Goal: Use online tool/utility: Utilize a website feature to perform a specific function

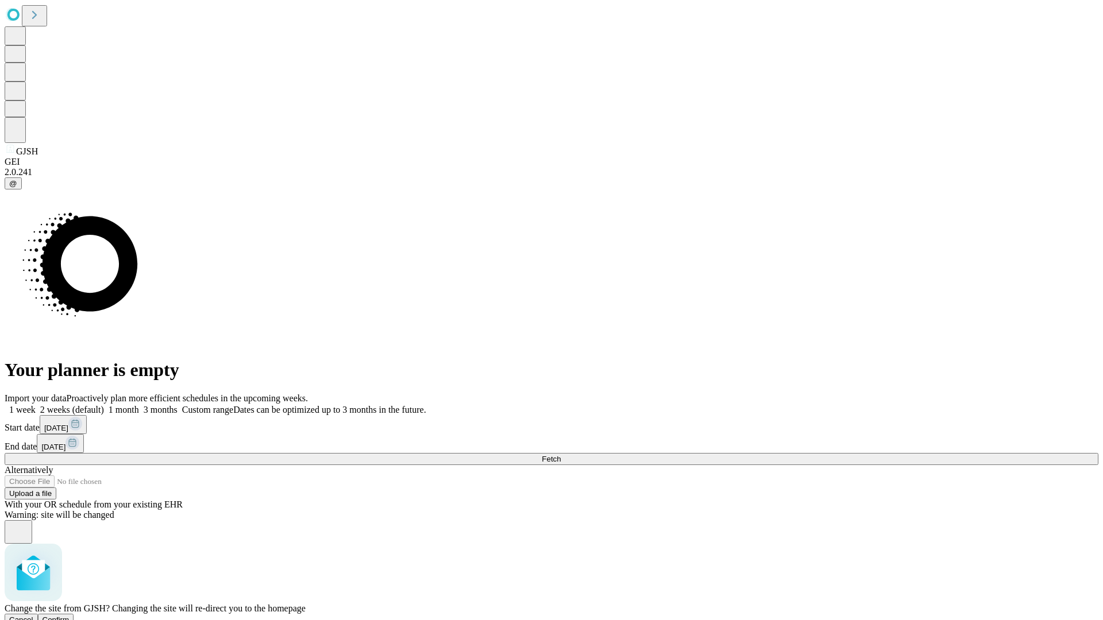
click at [70, 616] on span "Confirm" at bounding box center [56, 620] width 27 height 9
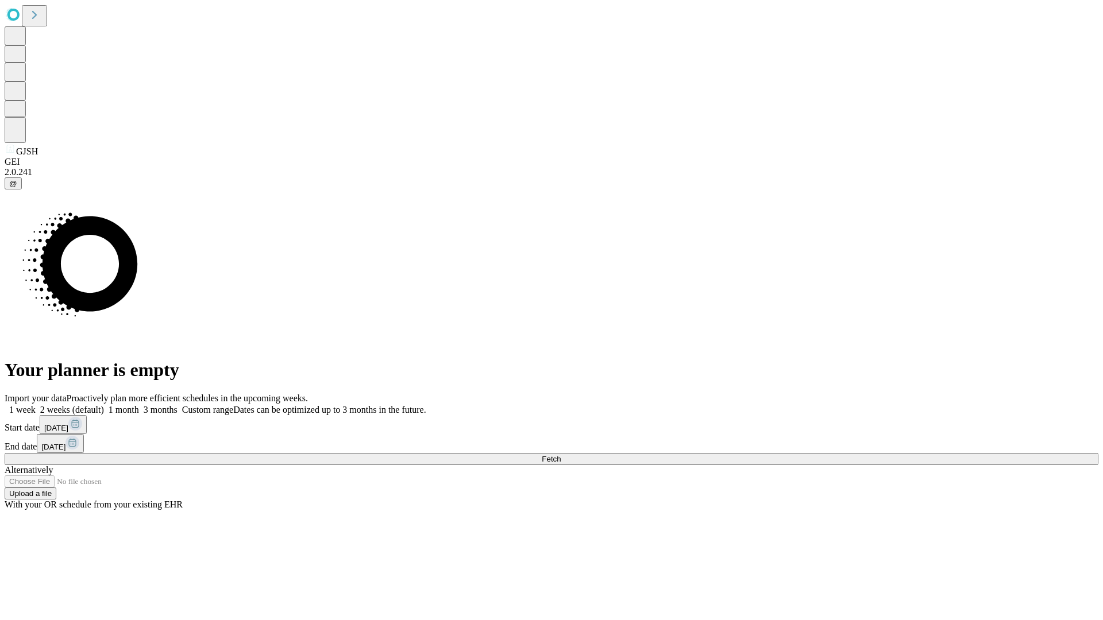
click at [36, 405] on label "1 week" at bounding box center [20, 410] width 31 height 10
click at [561, 455] on span "Fetch" at bounding box center [551, 459] width 19 height 9
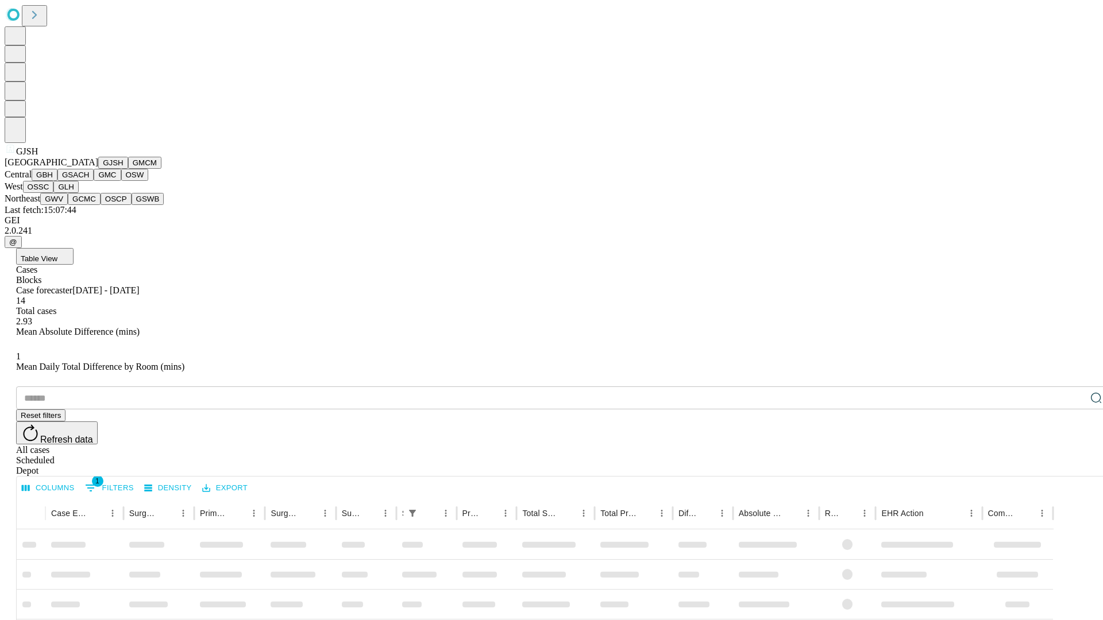
click at [128, 169] on button "GMCM" at bounding box center [144, 163] width 33 height 12
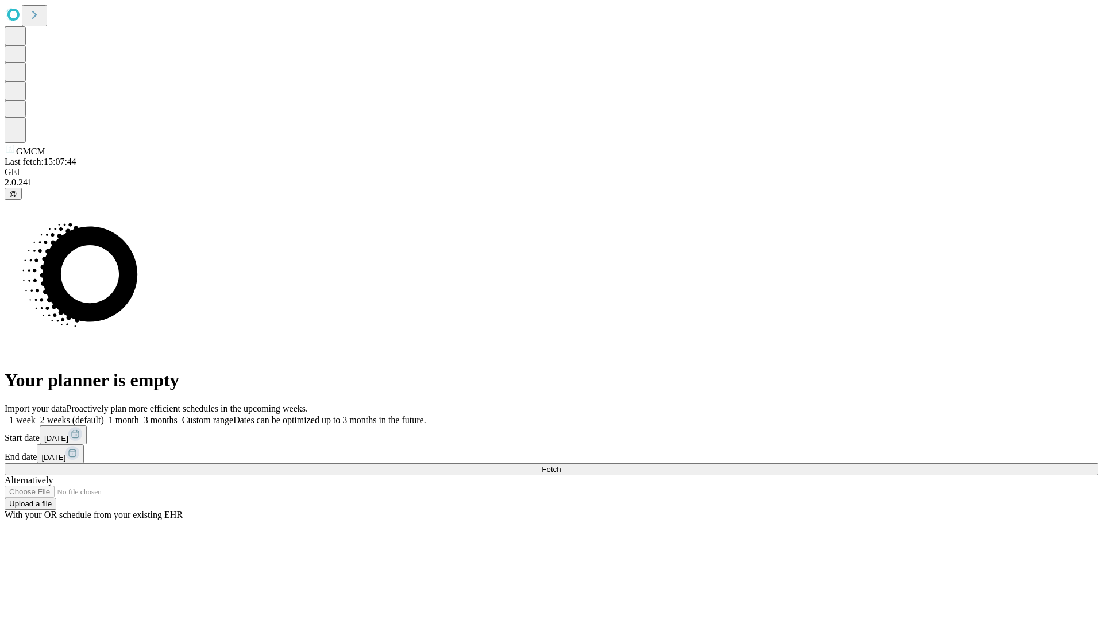
click at [36, 415] on label "1 week" at bounding box center [20, 420] width 31 height 10
click at [561, 465] on span "Fetch" at bounding box center [551, 469] width 19 height 9
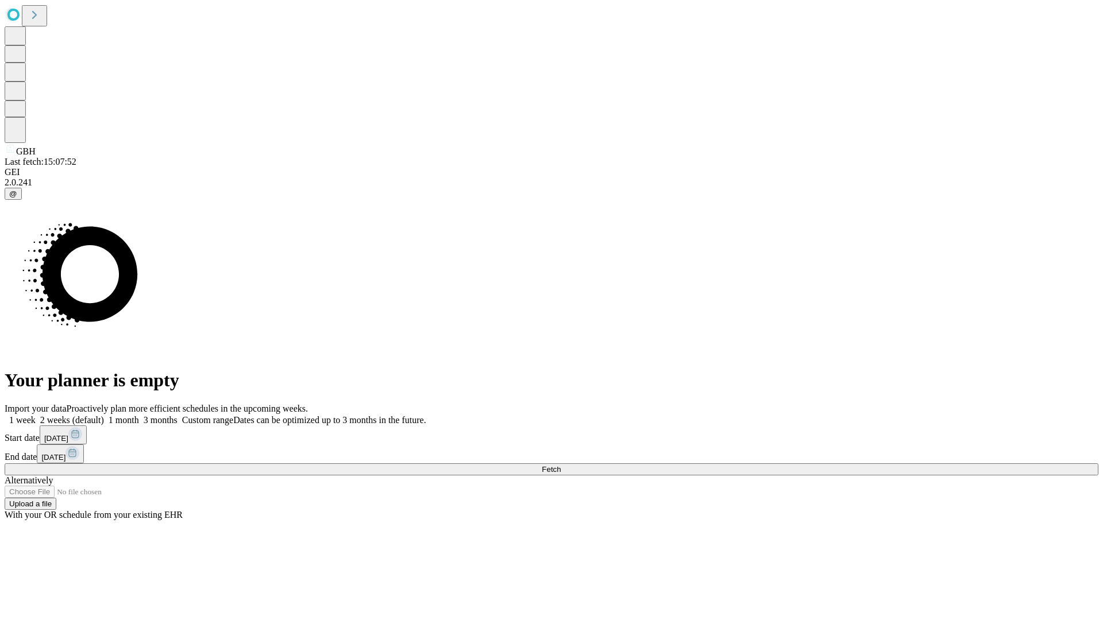
click at [36, 415] on label "1 week" at bounding box center [20, 420] width 31 height 10
click at [561, 465] on span "Fetch" at bounding box center [551, 469] width 19 height 9
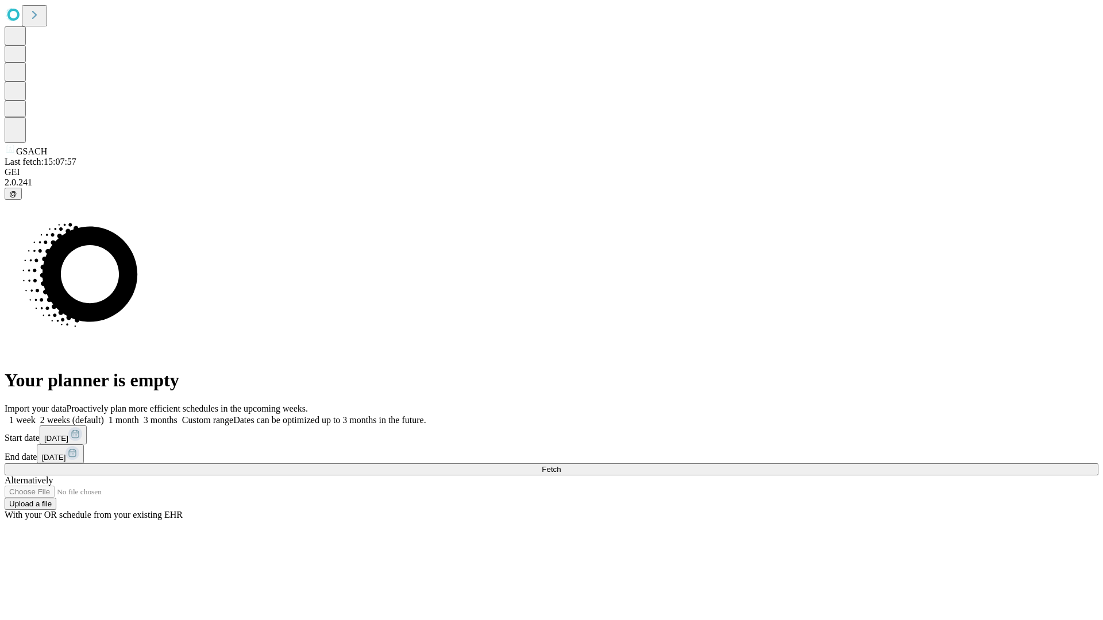
click at [36, 415] on label "1 week" at bounding box center [20, 420] width 31 height 10
click at [561, 465] on span "Fetch" at bounding box center [551, 469] width 19 height 9
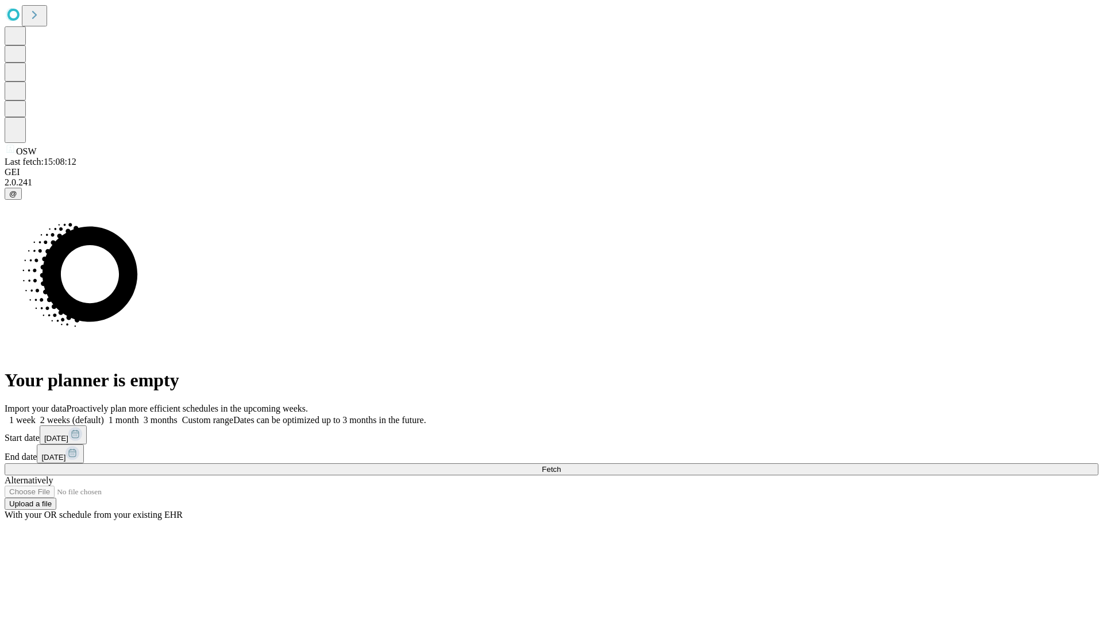
click at [561, 465] on span "Fetch" at bounding box center [551, 469] width 19 height 9
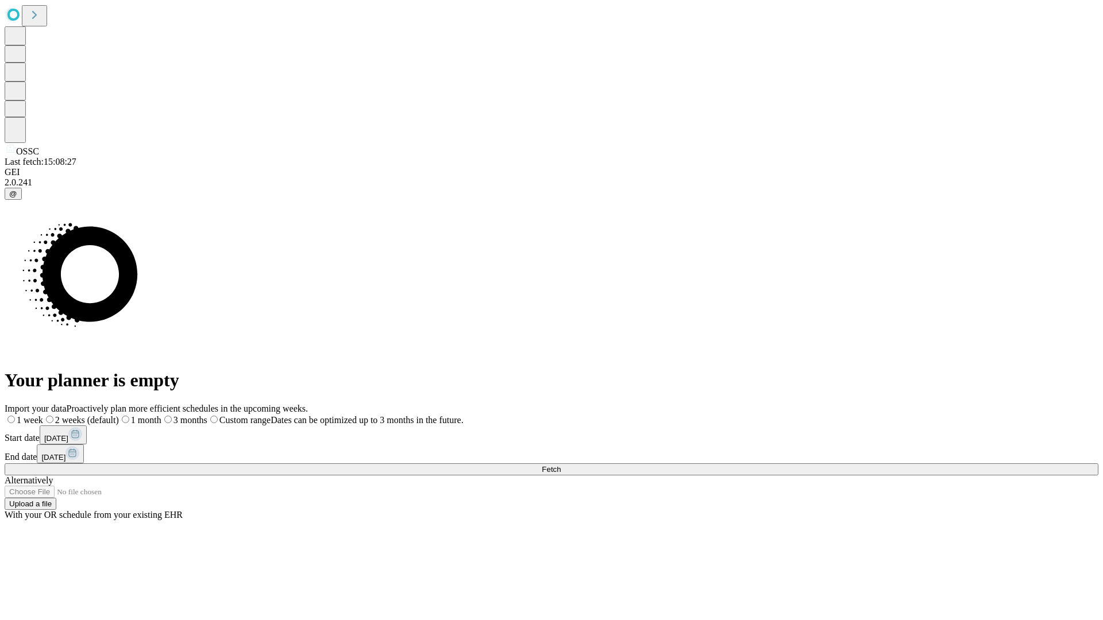
click at [561, 465] on span "Fetch" at bounding box center [551, 469] width 19 height 9
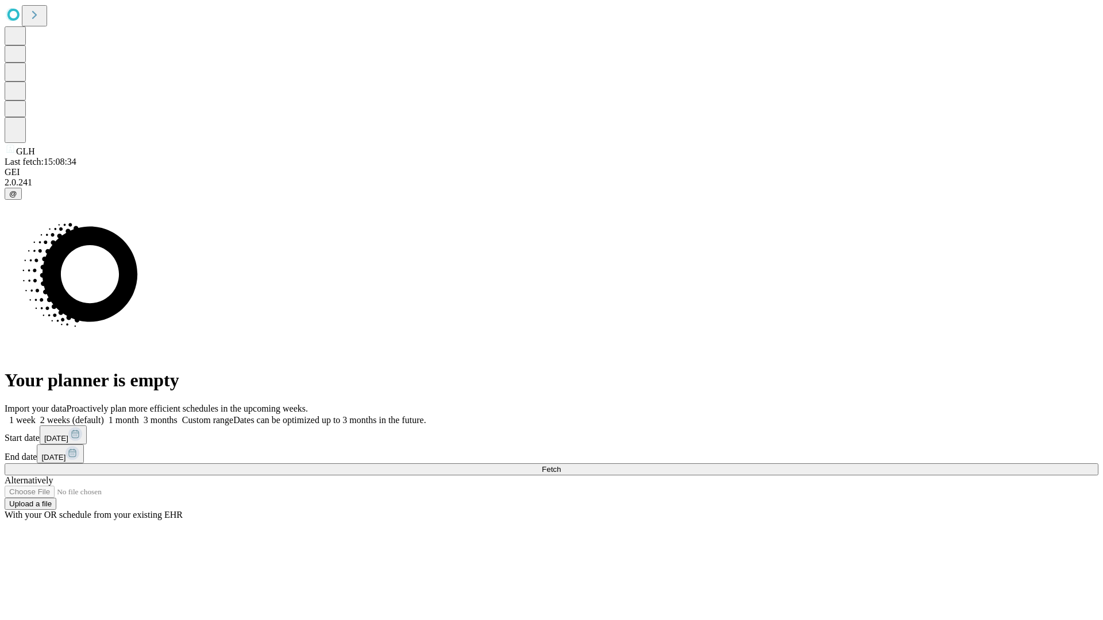
click at [36, 415] on label "1 week" at bounding box center [20, 420] width 31 height 10
click at [561, 465] on span "Fetch" at bounding box center [551, 469] width 19 height 9
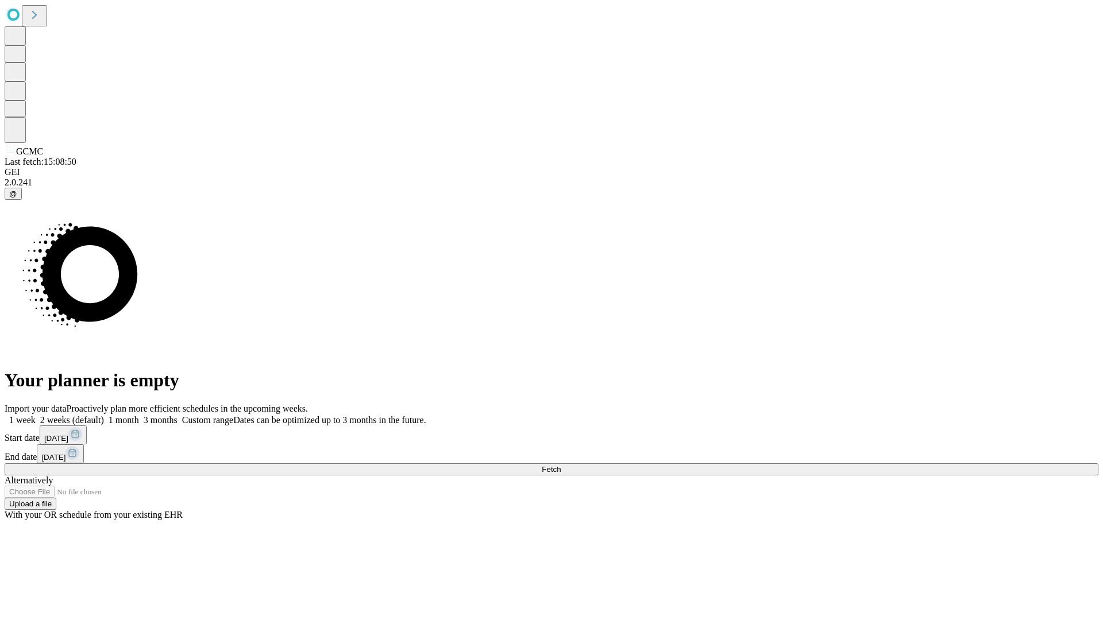
click at [36, 415] on label "1 week" at bounding box center [20, 420] width 31 height 10
click at [561, 465] on span "Fetch" at bounding box center [551, 469] width 19 height 9
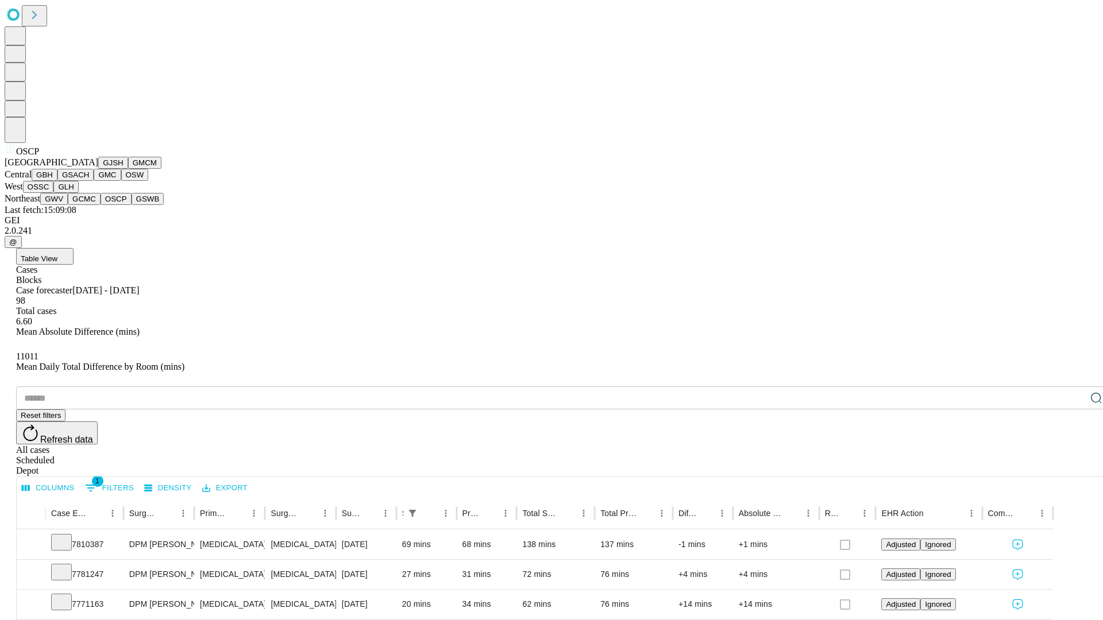
click at [132, 205] on button "GSWB" at bounding box center [148, 199] width 33 height 12
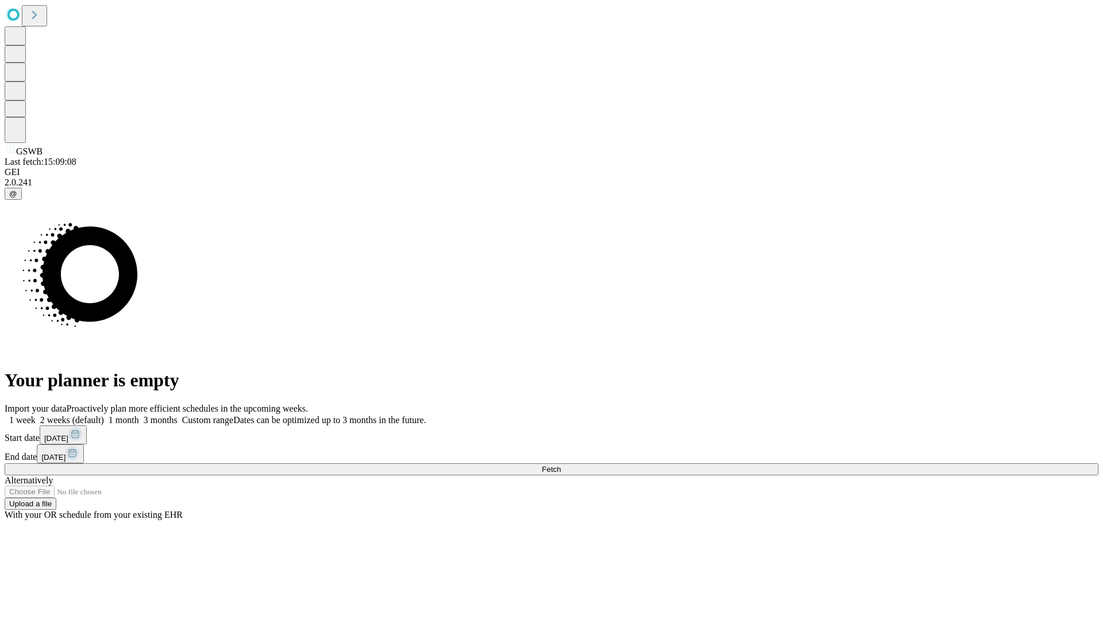
click at [561, 465] on span "Fetch" at bounding box center [551, 469] width 19 height 9
